Goal: Information Seeking & Learning: Learn about a topic

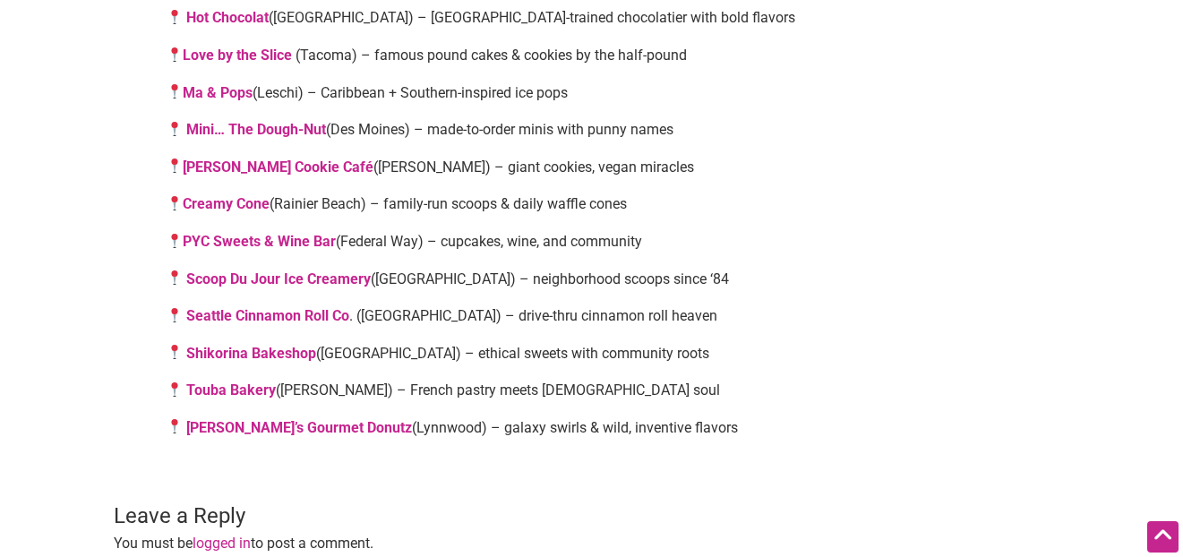
scroll to position [1392, 0]
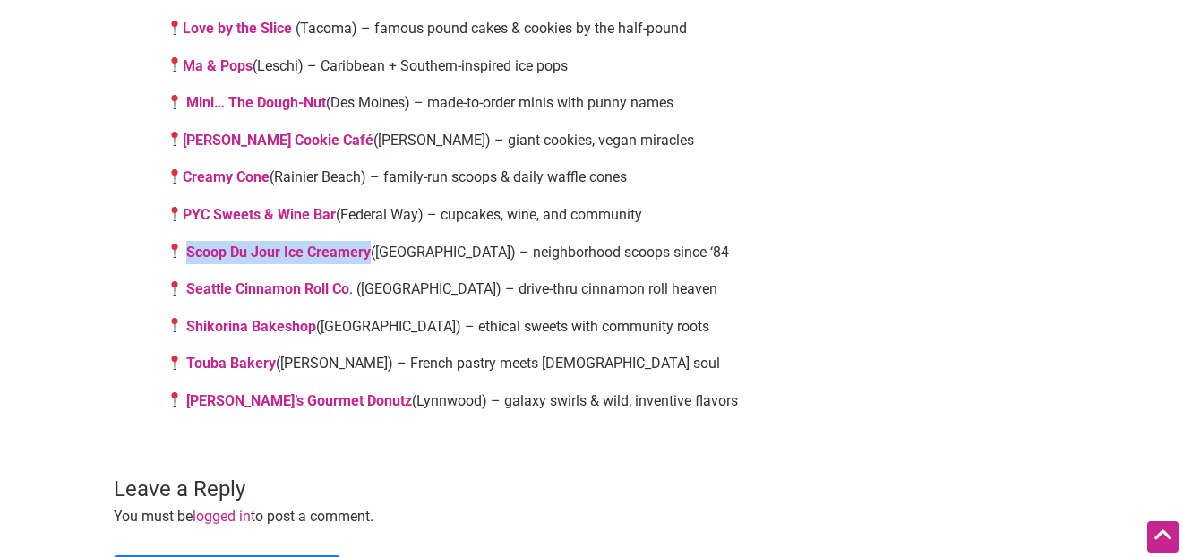
click at [228, 65] on link "Ma & Pops" at bounding box center [218, 65] width 70 height 17
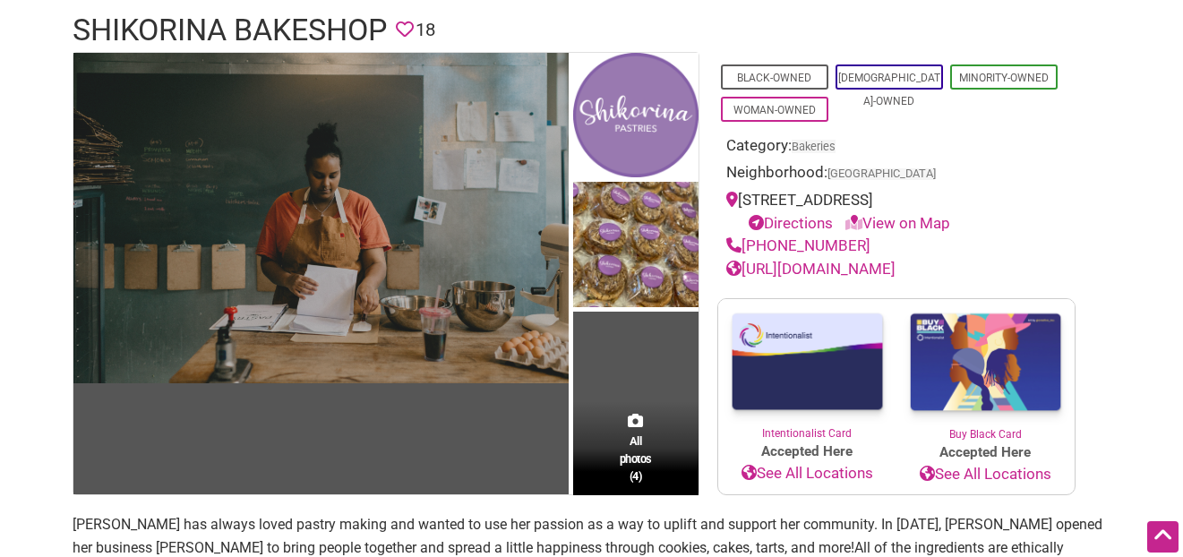
scroll to position [128, 0]
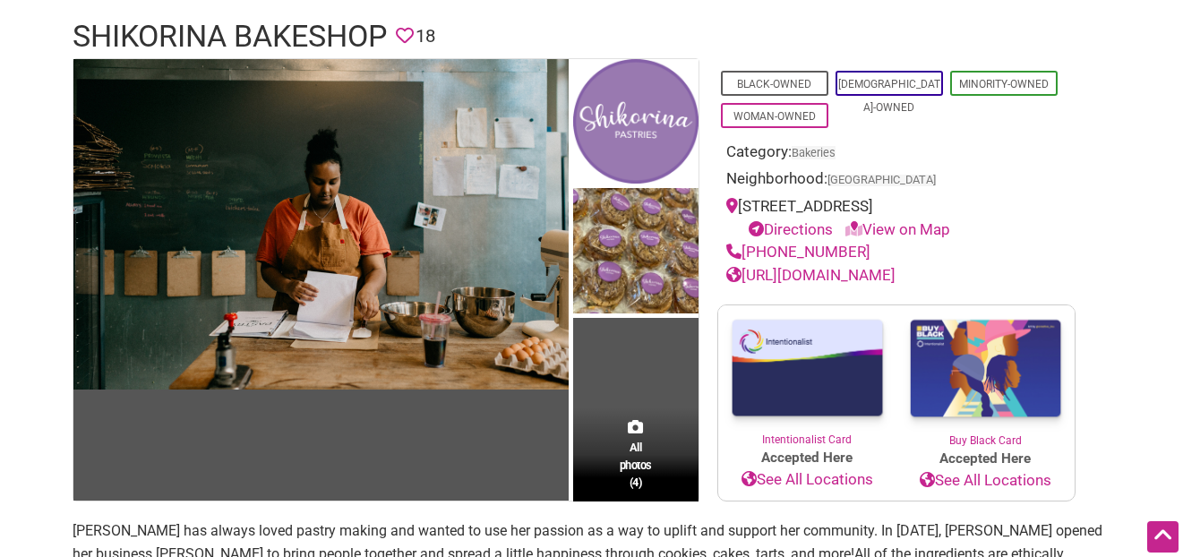
click at [856, 276] on link "https://www.shikorinaseattle.com/" at bounding box center [811, 275] width 169 height 18
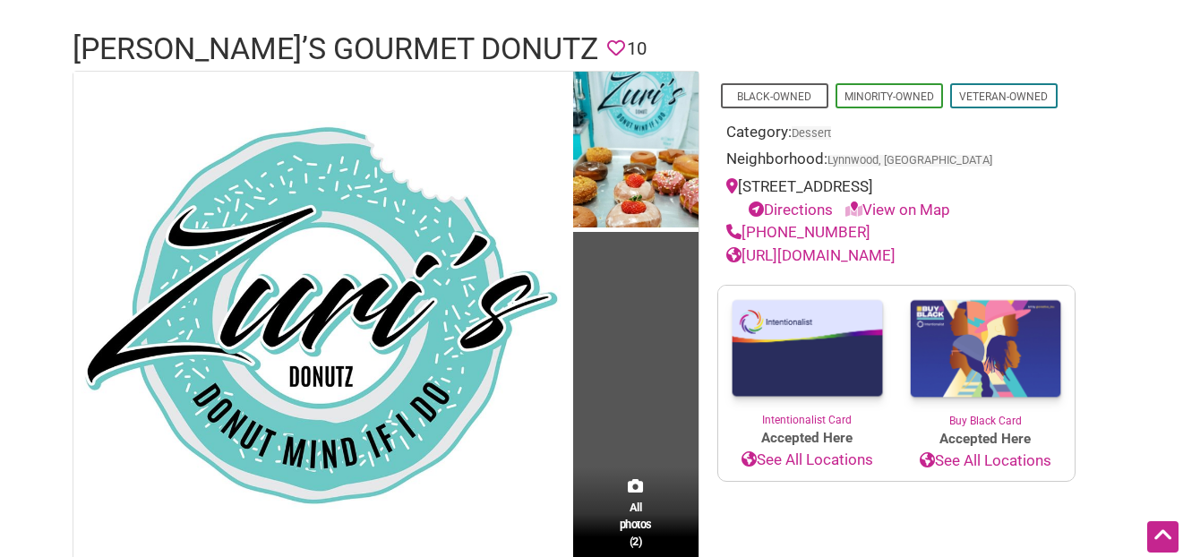
scroll to position [54, 0]
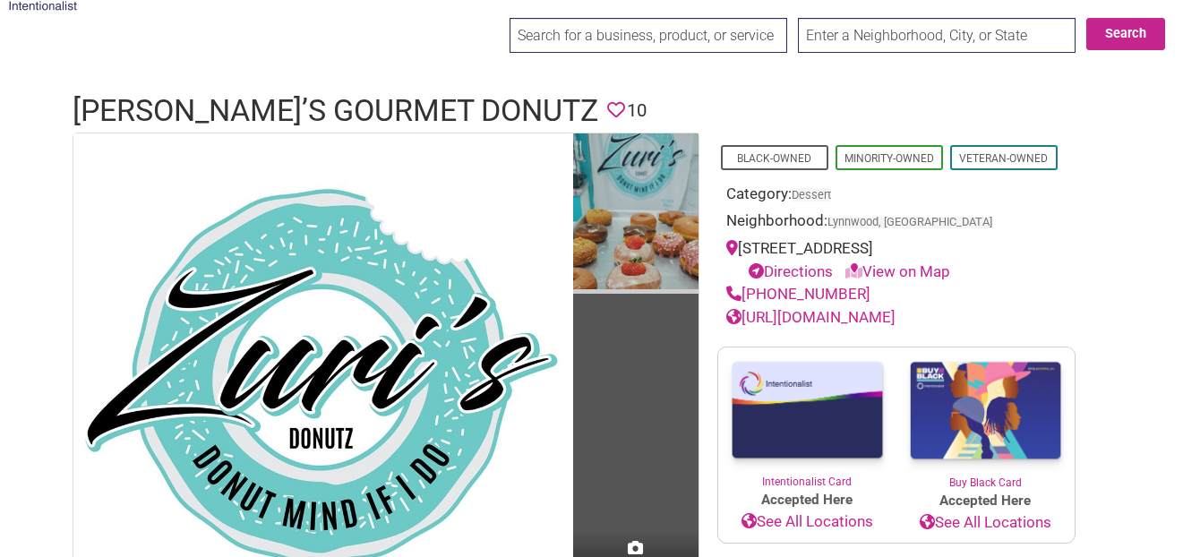
click at [647, 229] on img at bounding box center [635, 213] width 125 height 161
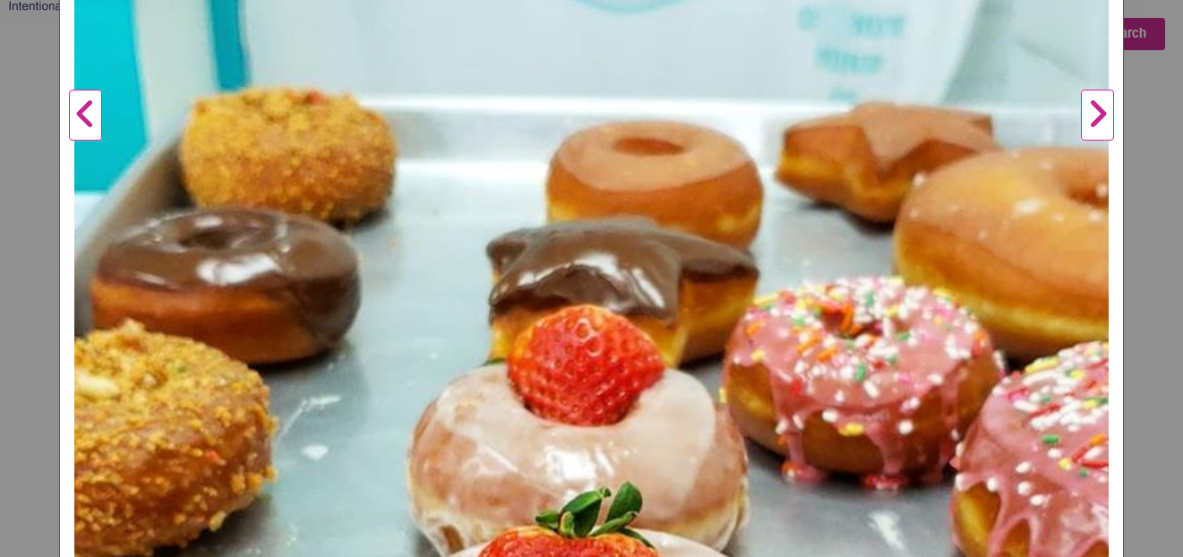
scroll to position [908, 0]
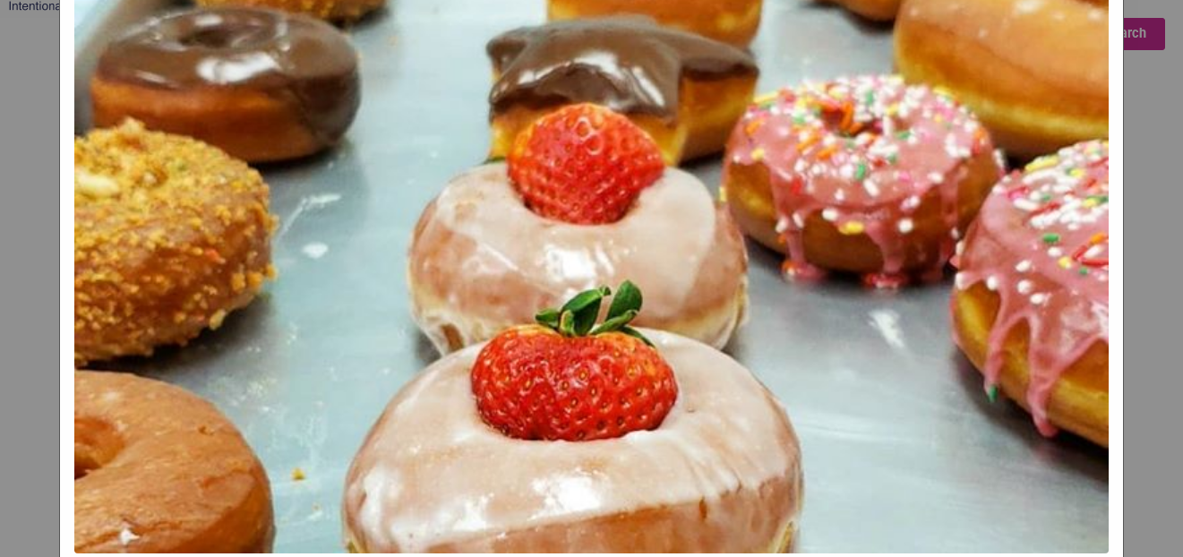
click at [1138, 238] on div "Zuri's Gourmet Donutz Previous Next 1 2 ×" at bounding box center [591, 278] width 1183 height 557
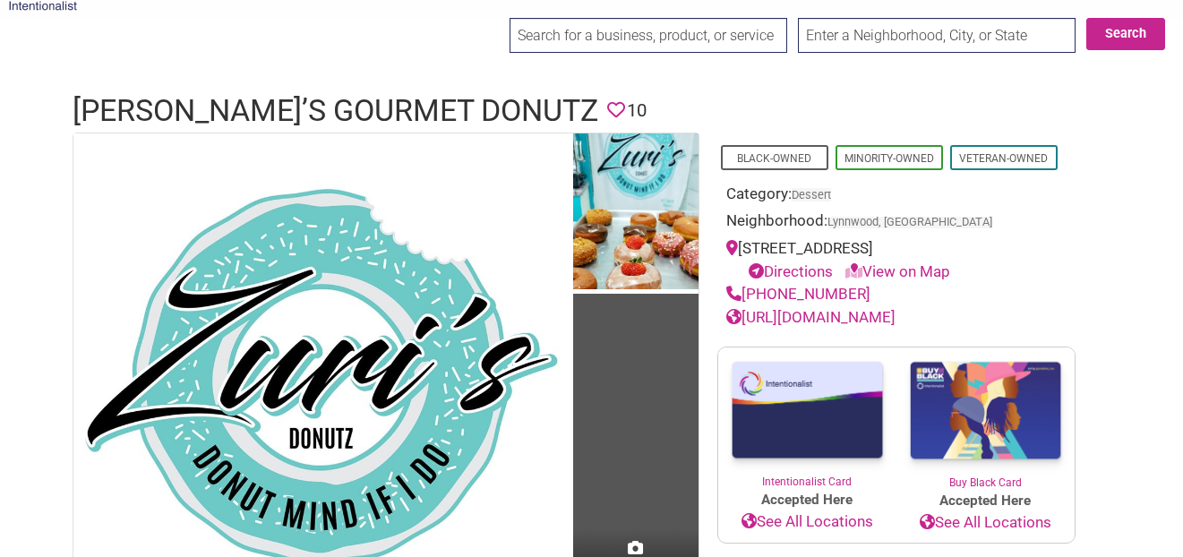
click at [806, 326] on link "https://www.facebook.com/zurisdonutz/" at bounding box center [811, 317] width 169 height 18
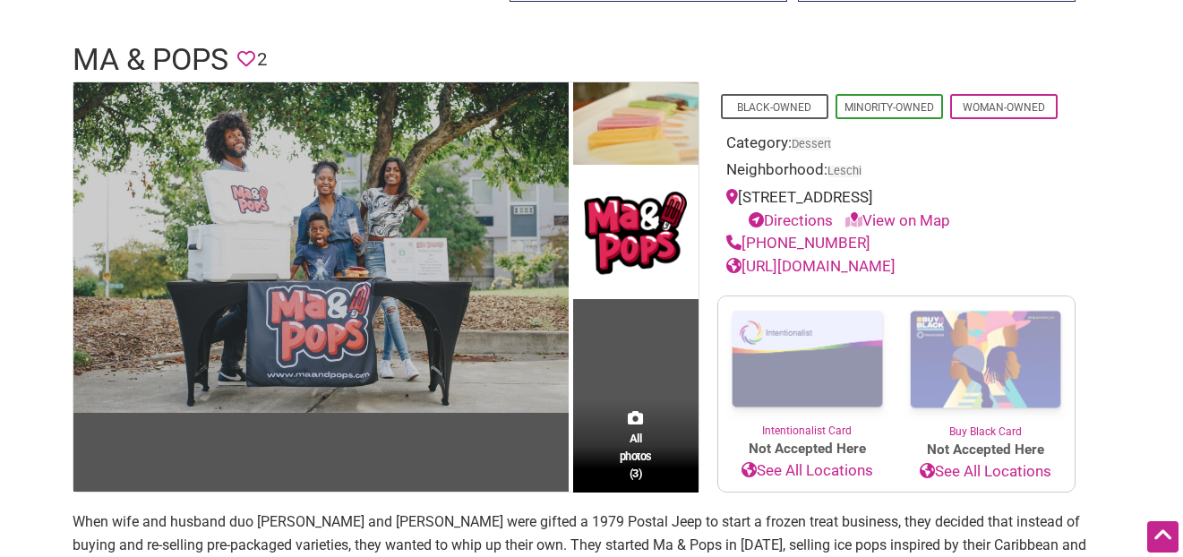
scroll to position [76, 0]
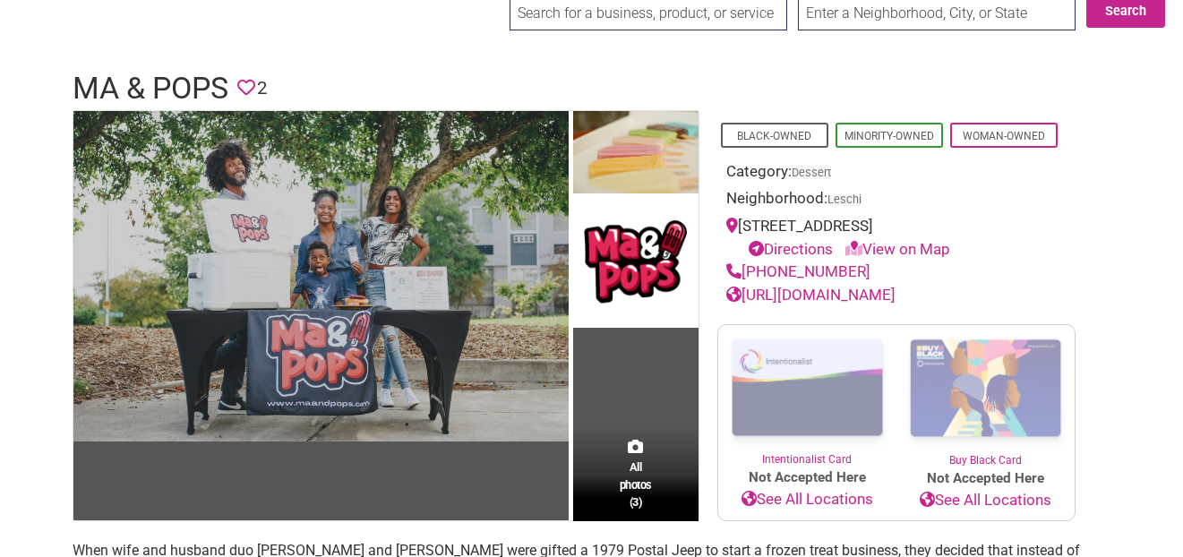
click at [323, 235] on img at bounding box center [320, 276] width 495 height 331
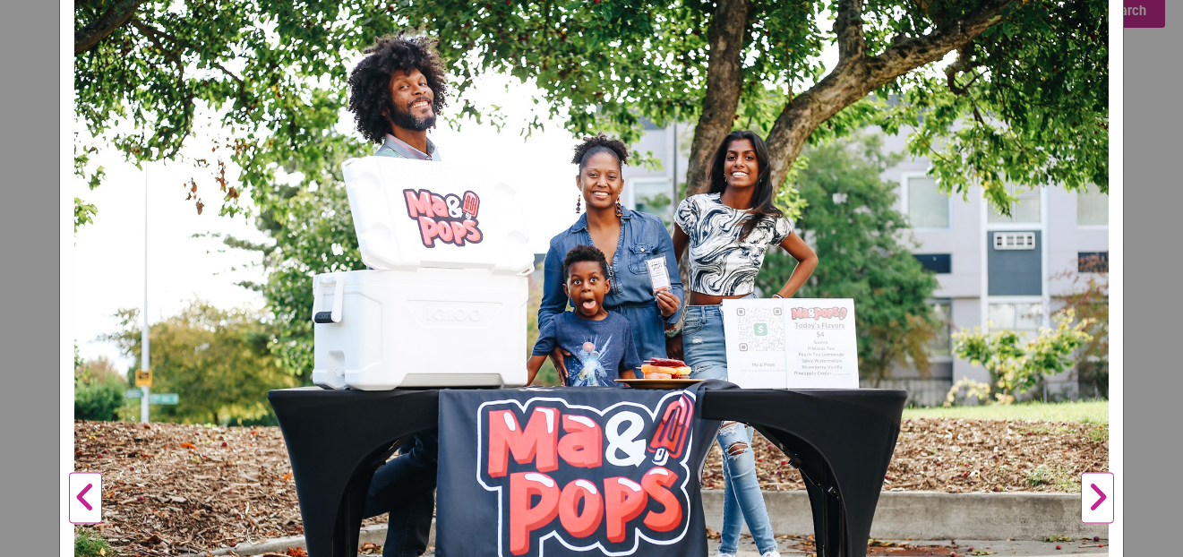
scroll to position [203, 0]
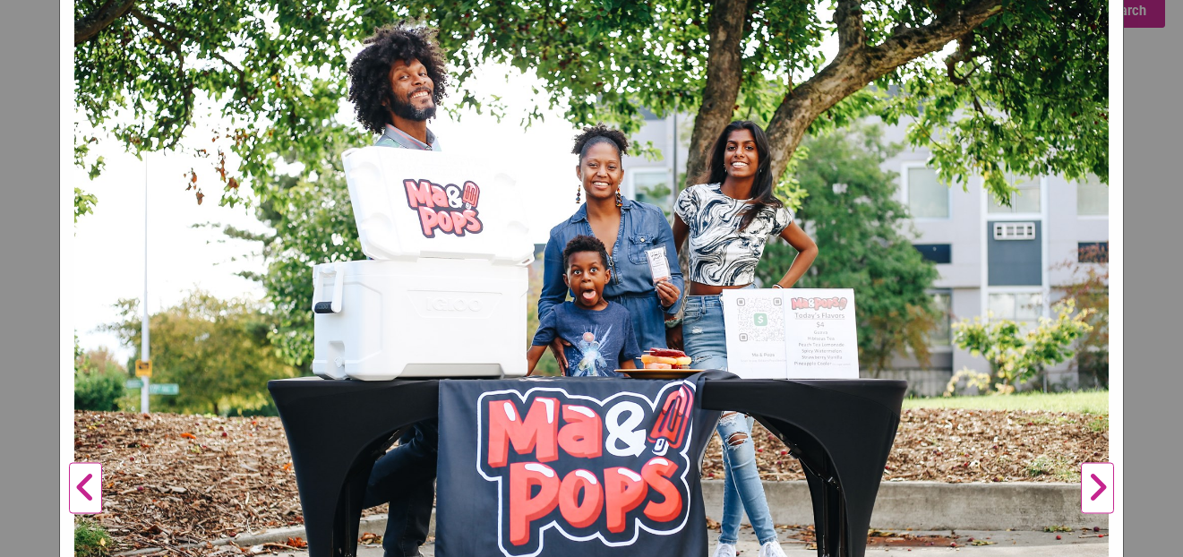
click at [1146, 262] on div "Ma & Pops Previous Next 1 2 3 ×" at bounding box center [591, 278] width 1183 height 557
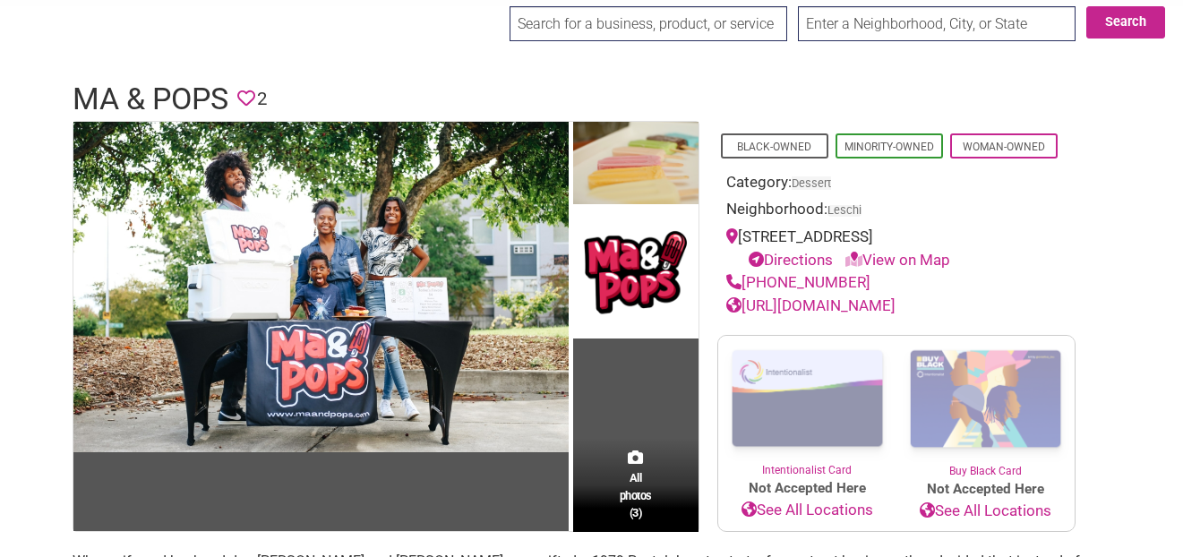
scroll to position [61, 0]
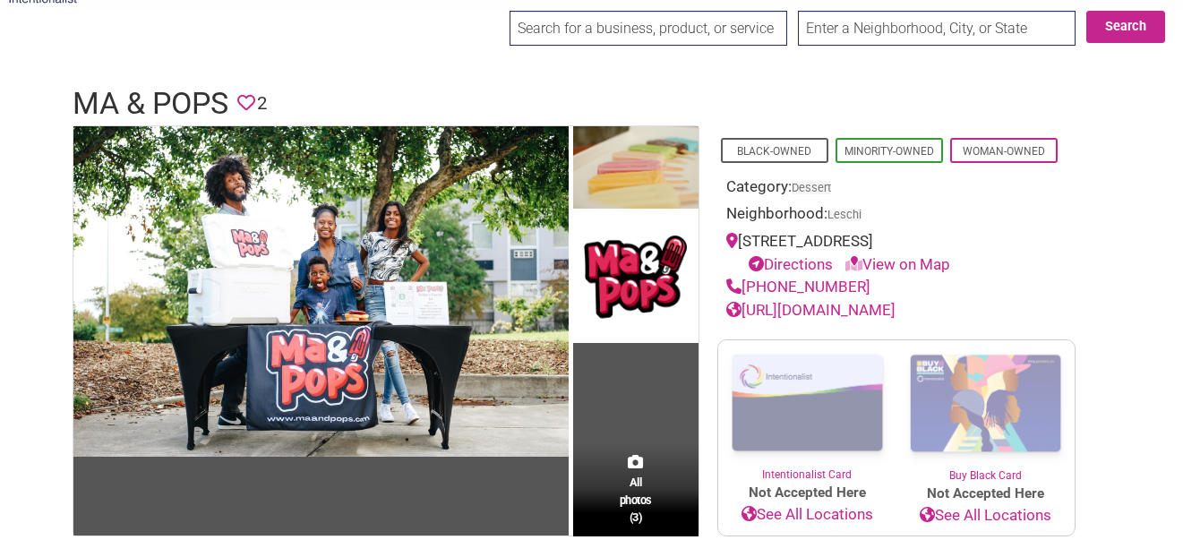
click at [769, 309] on link "[URL][DOMAIN_NAME]" at bounding box center [811, 310] width 169 height 18
